Goal: Go to known website: Access a specific website the user already knows

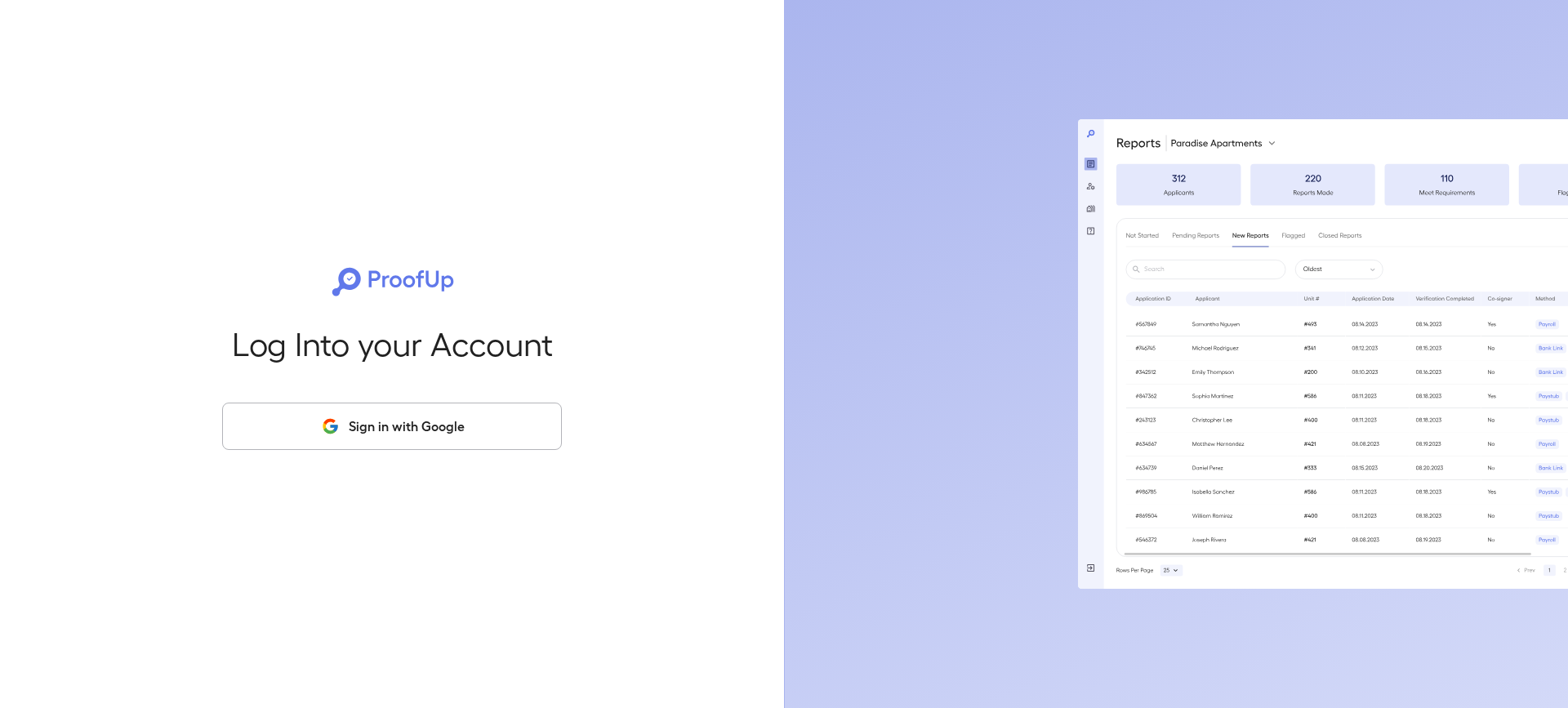
click at [357, 426] on button "Sign in with Google" at bounding box center [393, 426] width 340 height 47
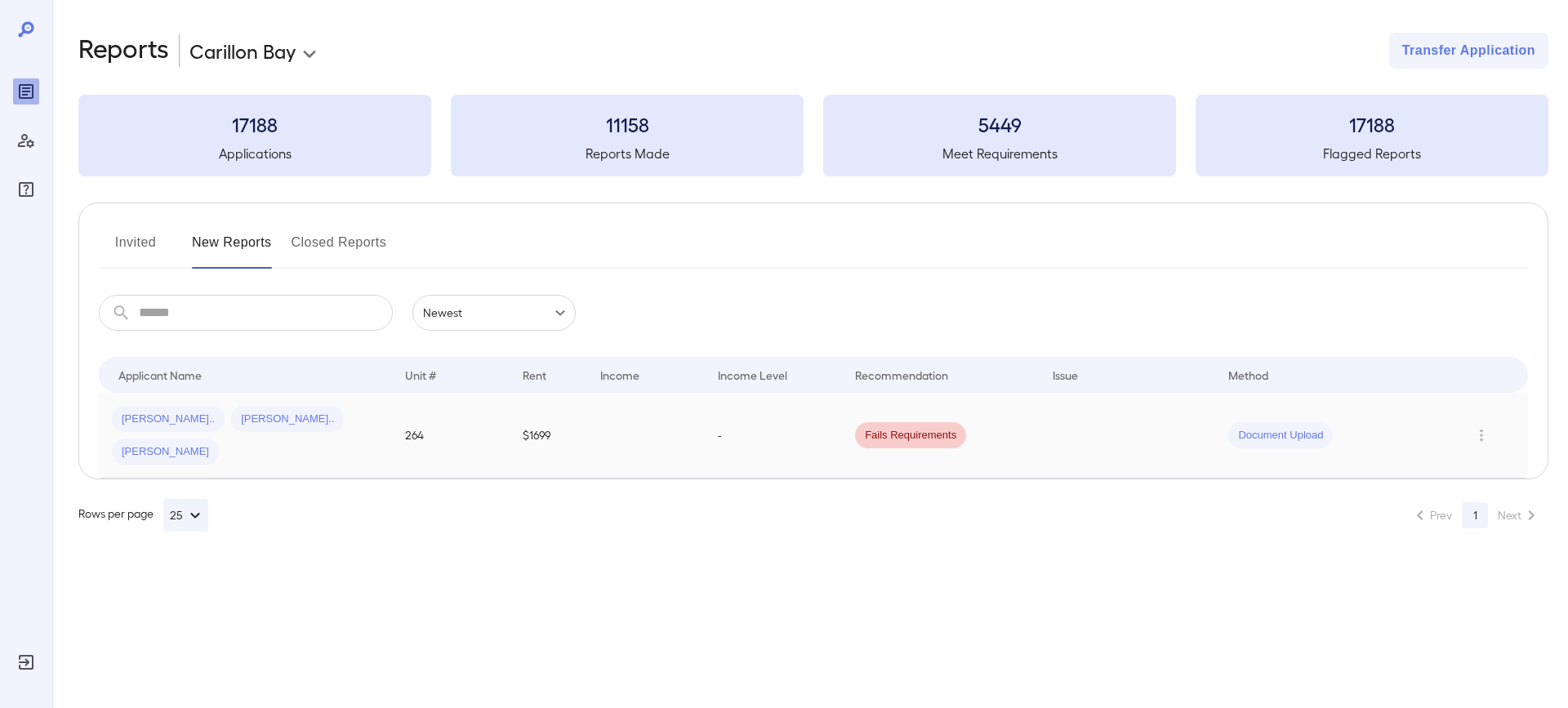
click at [720, 417] on td "-" at bounding box center [773, 435] width 138 height 86
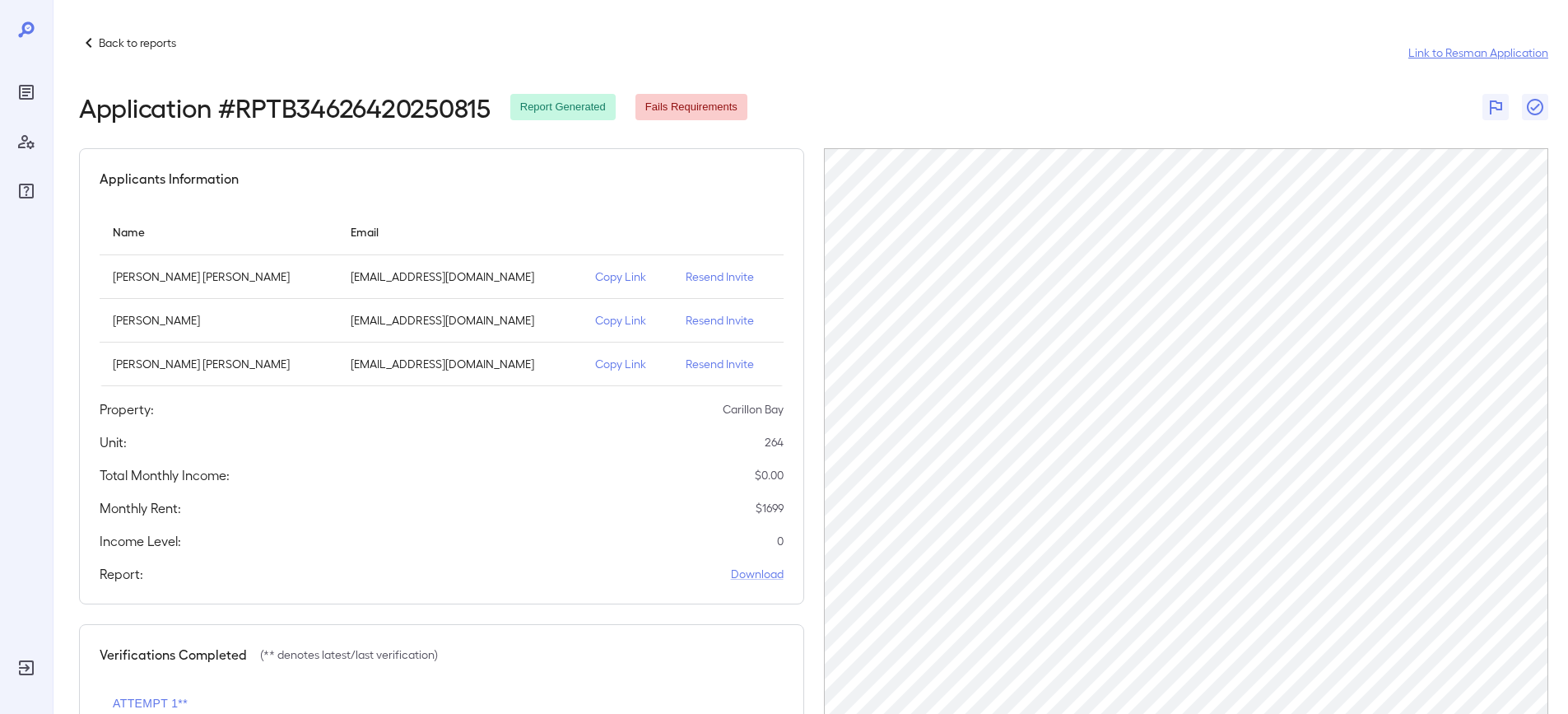
click at [1480, 49] on link "Link to Resman Application" at bounding box center [1479, 52] width 140 height 17
